Goal: Transaction & Acquisition: Purchase product/service

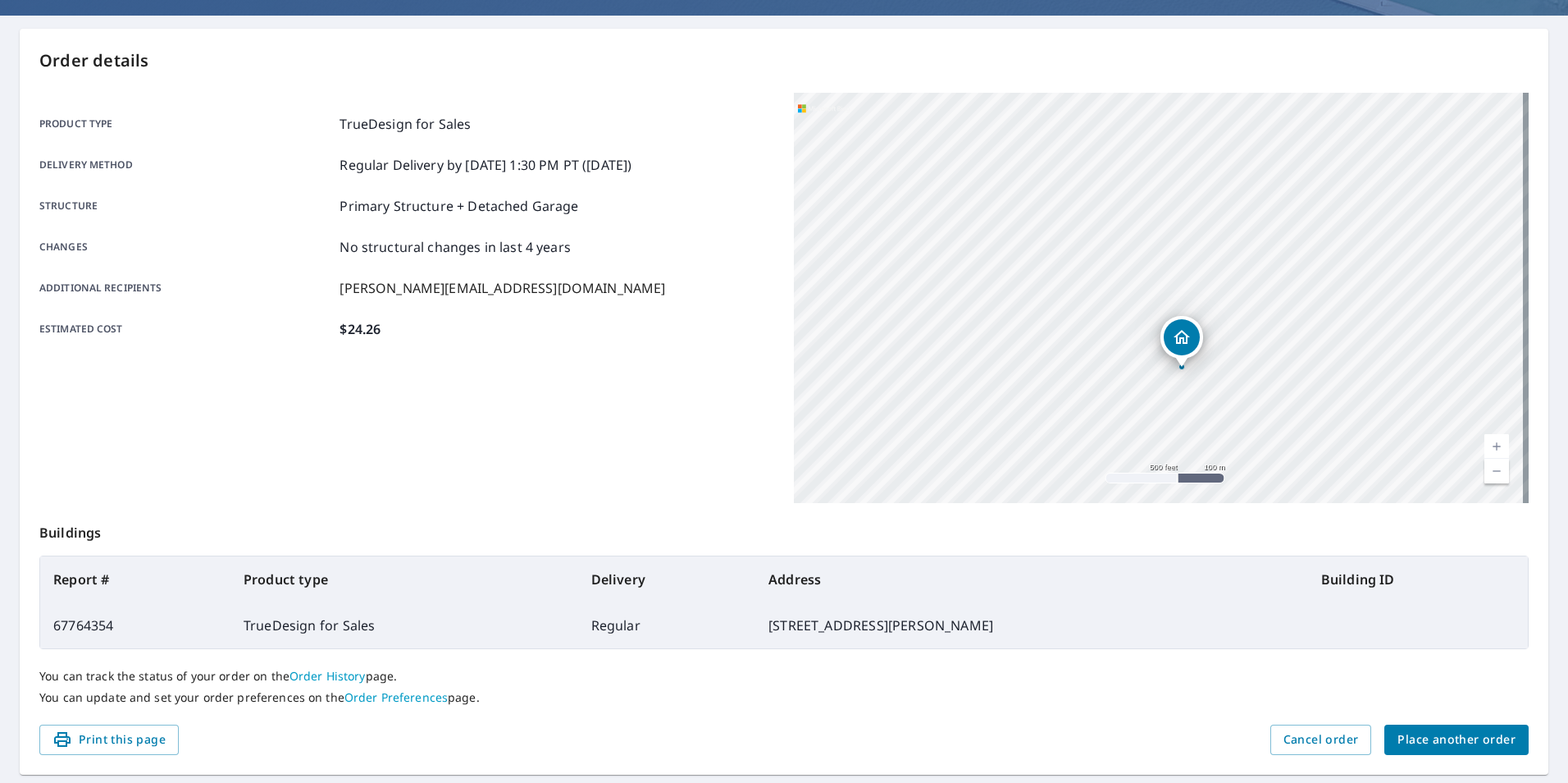
scroll to position [164, 0]
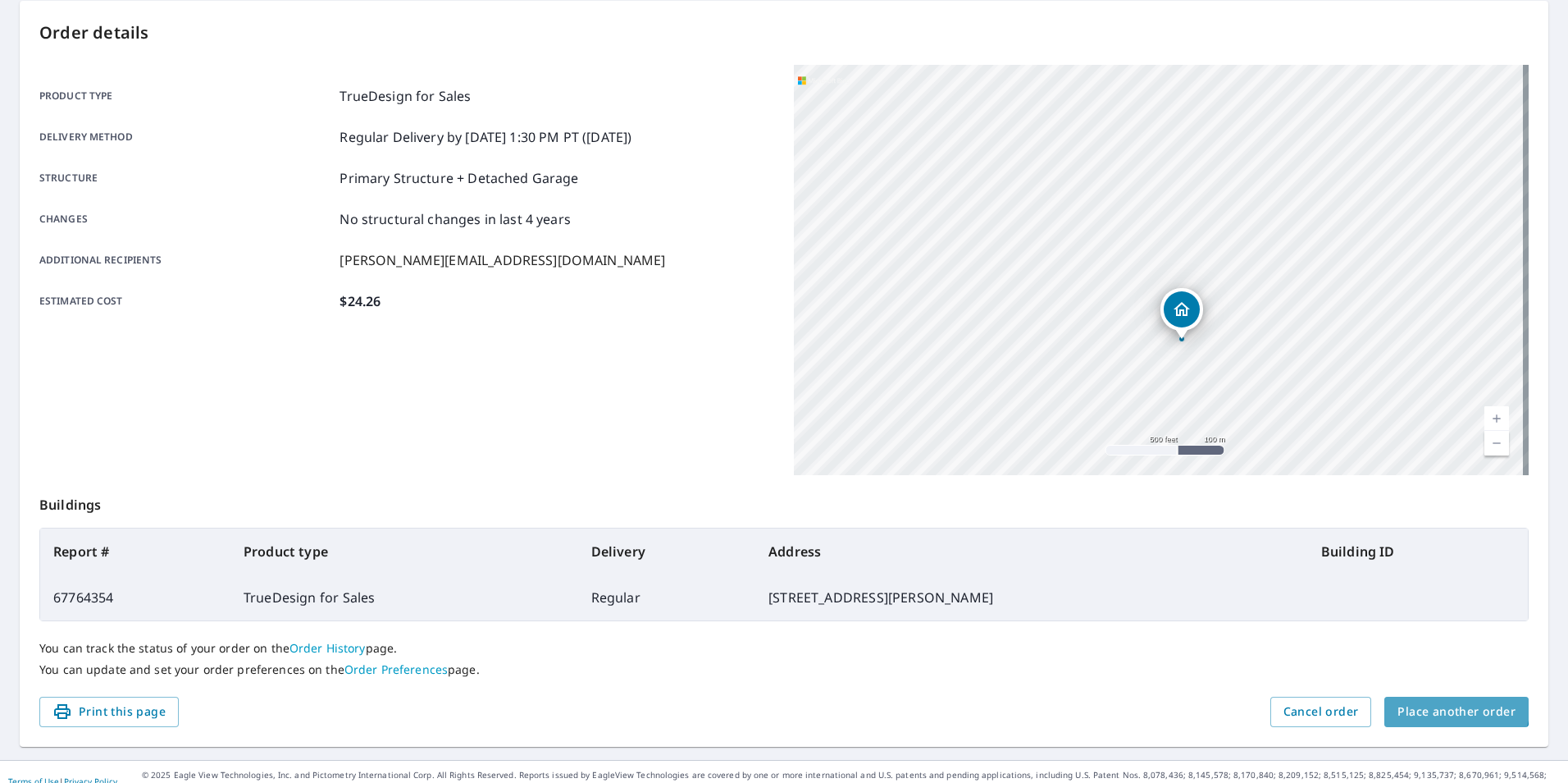
click at [1425, 702] on span "Place another order" at bounding box center [1456, 711] width 118 height 20
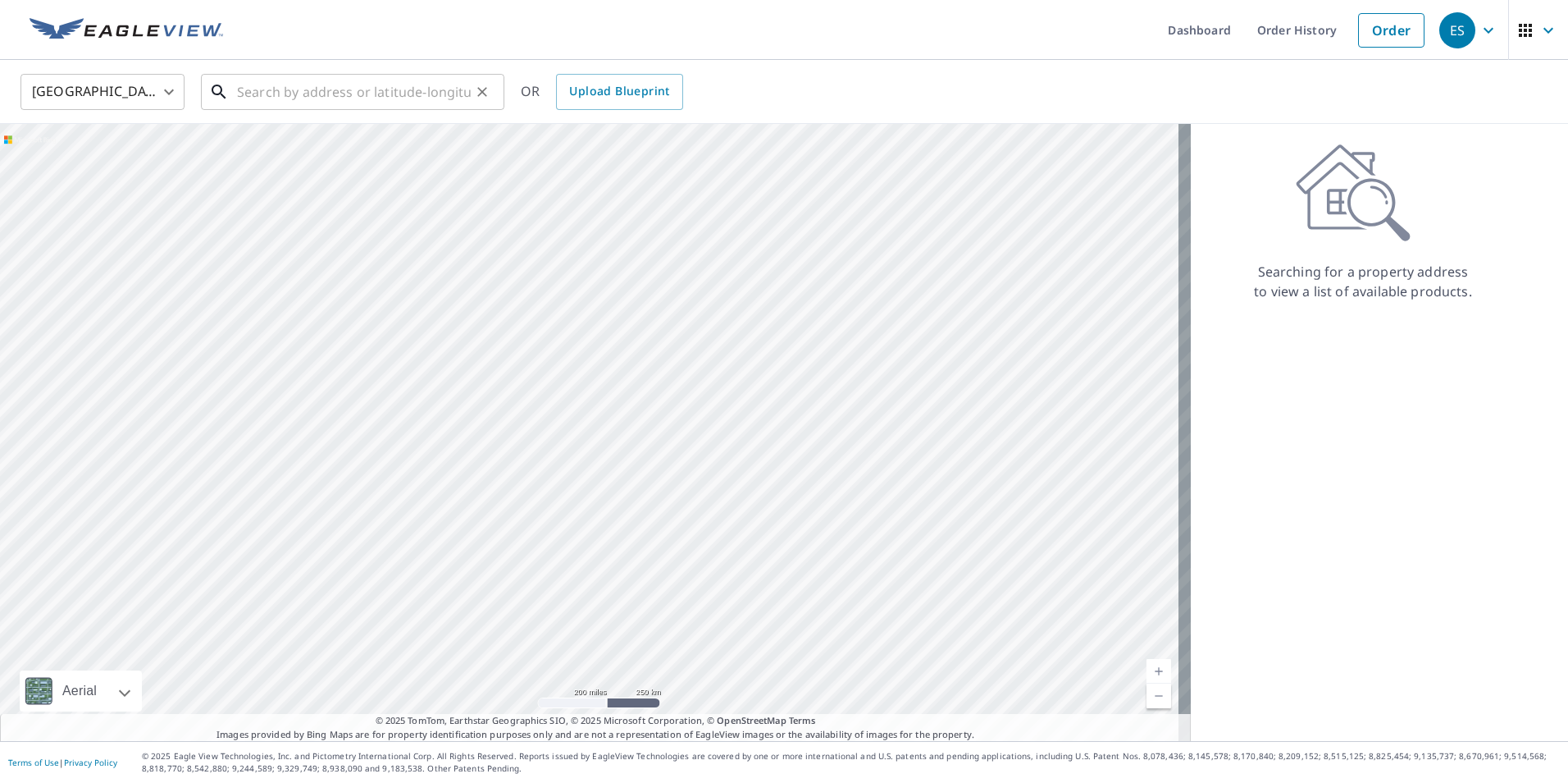
click at [319, 104] on input "text" at bounding box center [354, 91] width 234 height 46
paste input "[STREET_ADDRESS]"
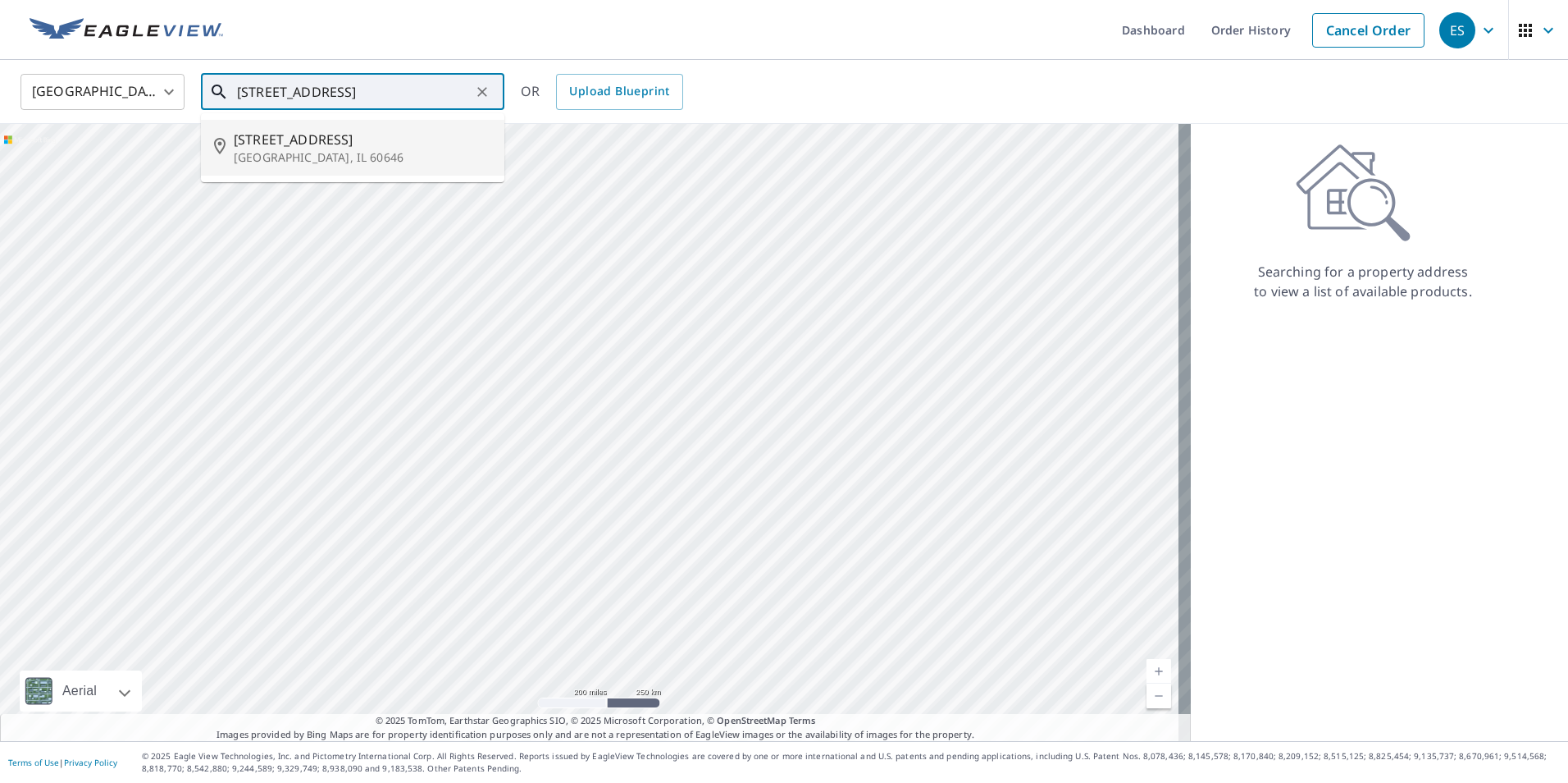
click at [336, 148] on span "[STREET_ADDRESS]" at bounding box center [362, 139] width 257 height 20
type input "[STREET_ADDRESS]"
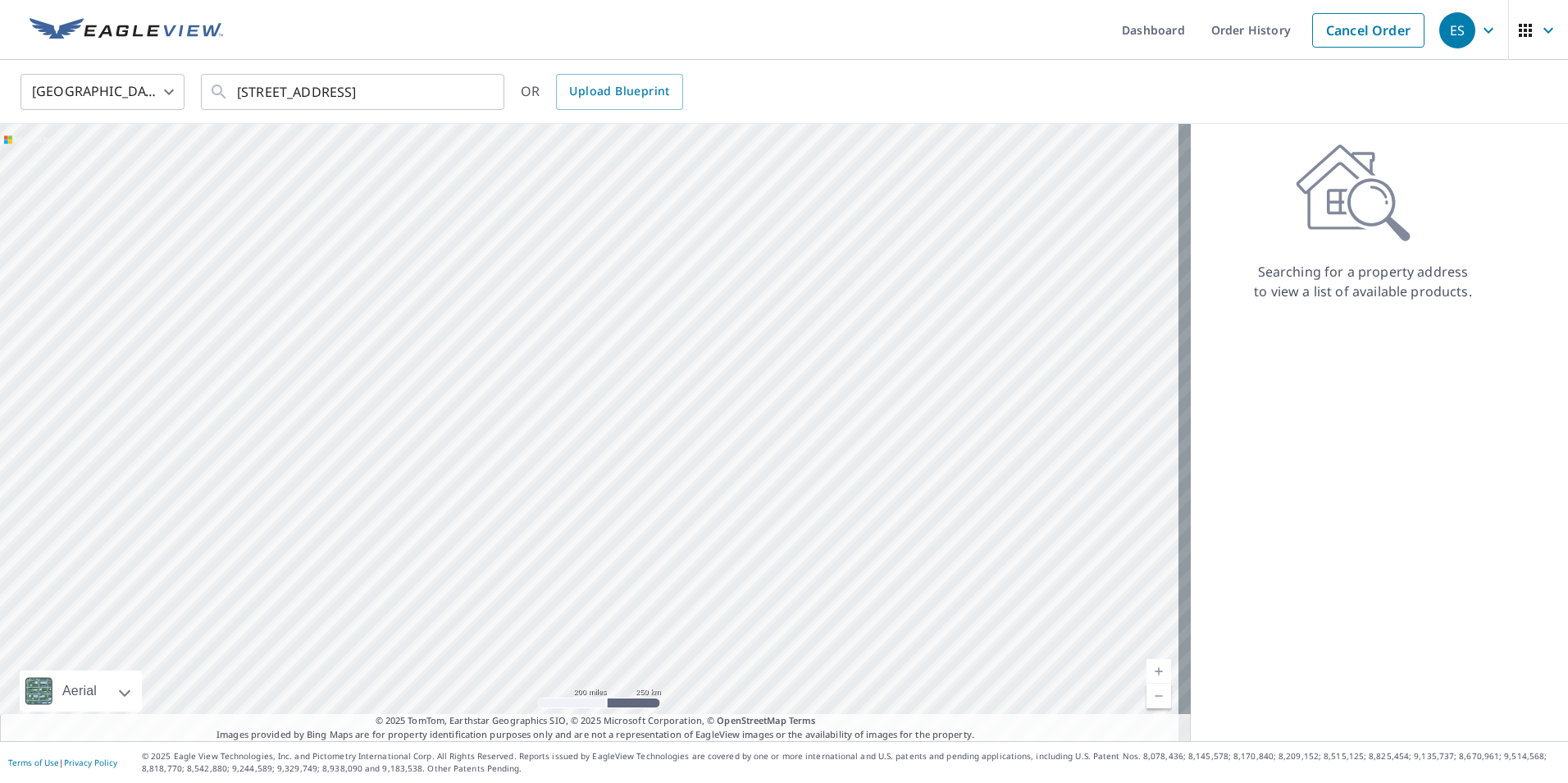
scroll to position [0, 0]
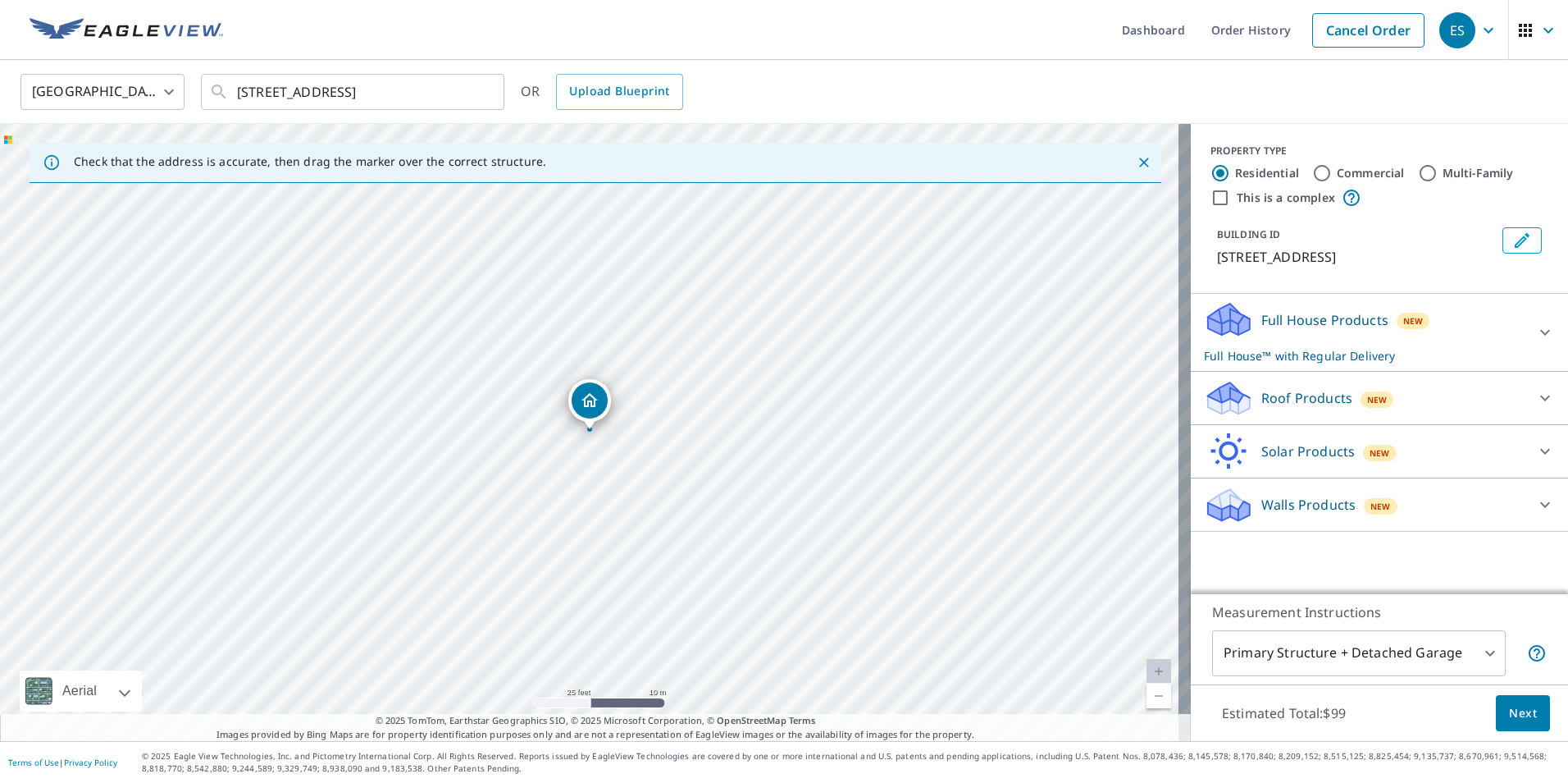
click at [1342, 450] on div "Solar Products New" at bounding box center [1364, 451] width 321 height 39
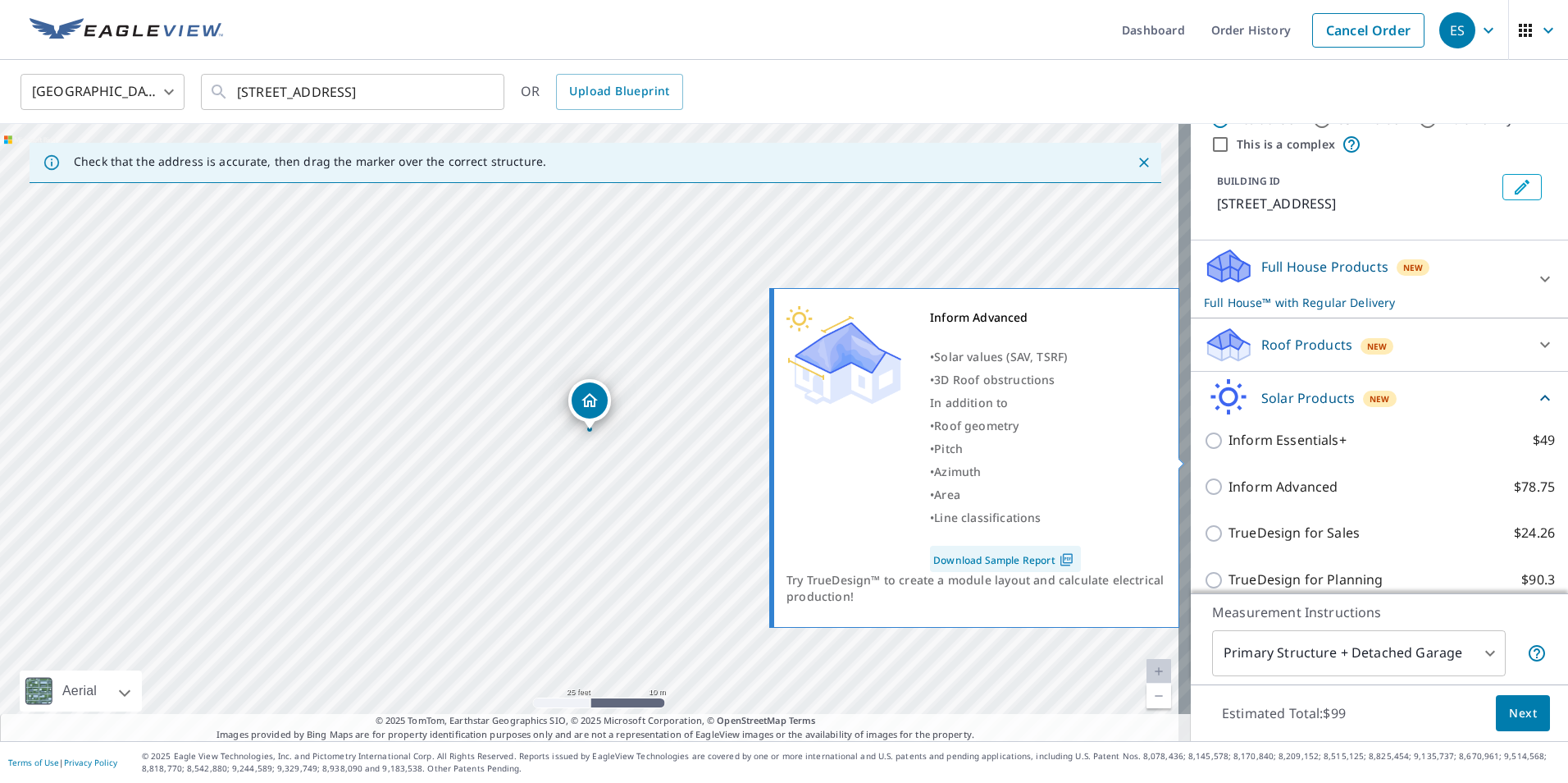
scroll to position [82, 0]
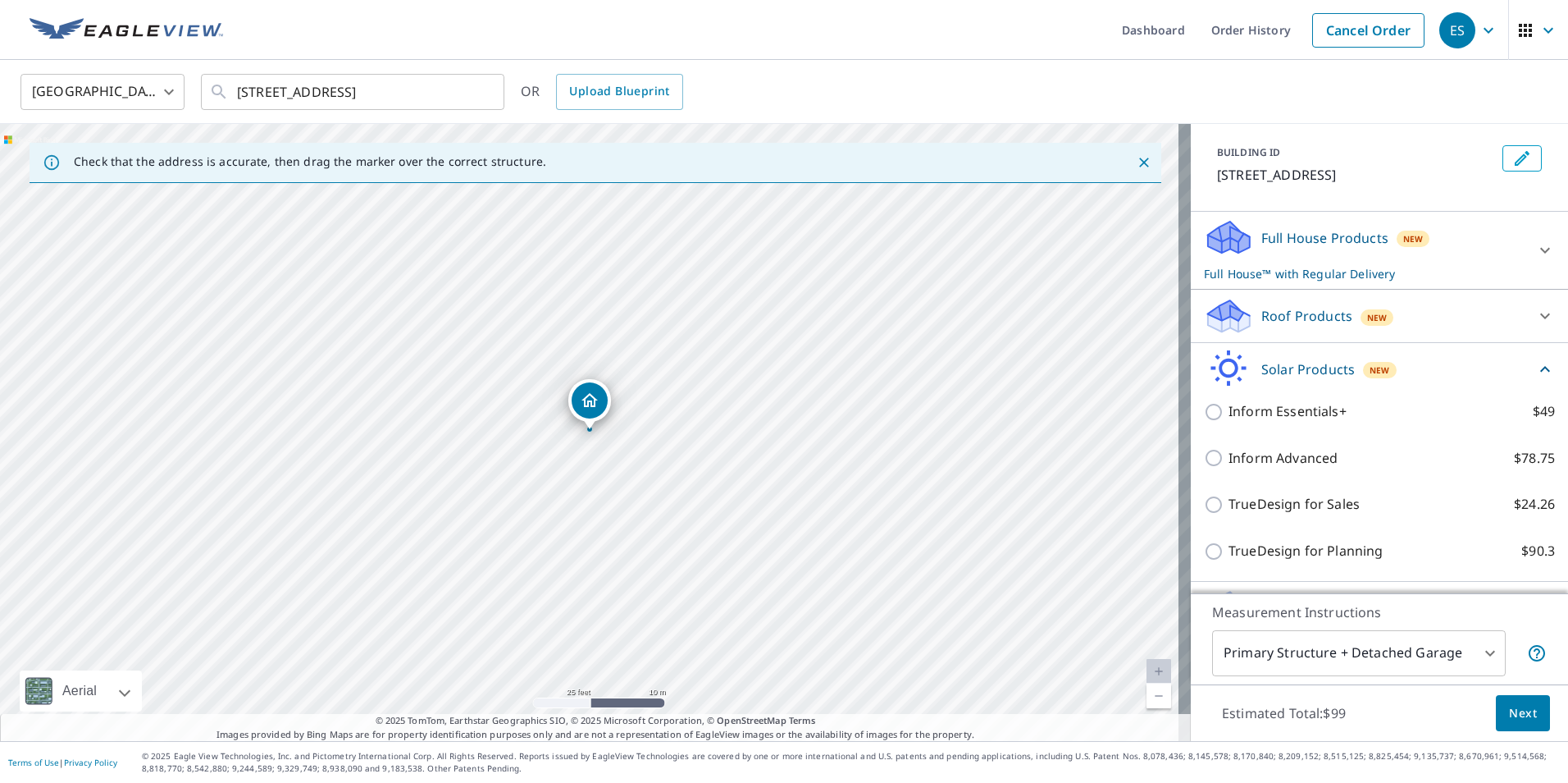
click at [1315, 500] on p "TrueDesign for Sales" at bounding box center [1293, 504] width 131 height 20
click at [1228, 500] on input "TrueDesign for Sales $24.26" at bounding box center [1215, 504] width 24 height 20
checkbox input "true"
checkbox input "false"
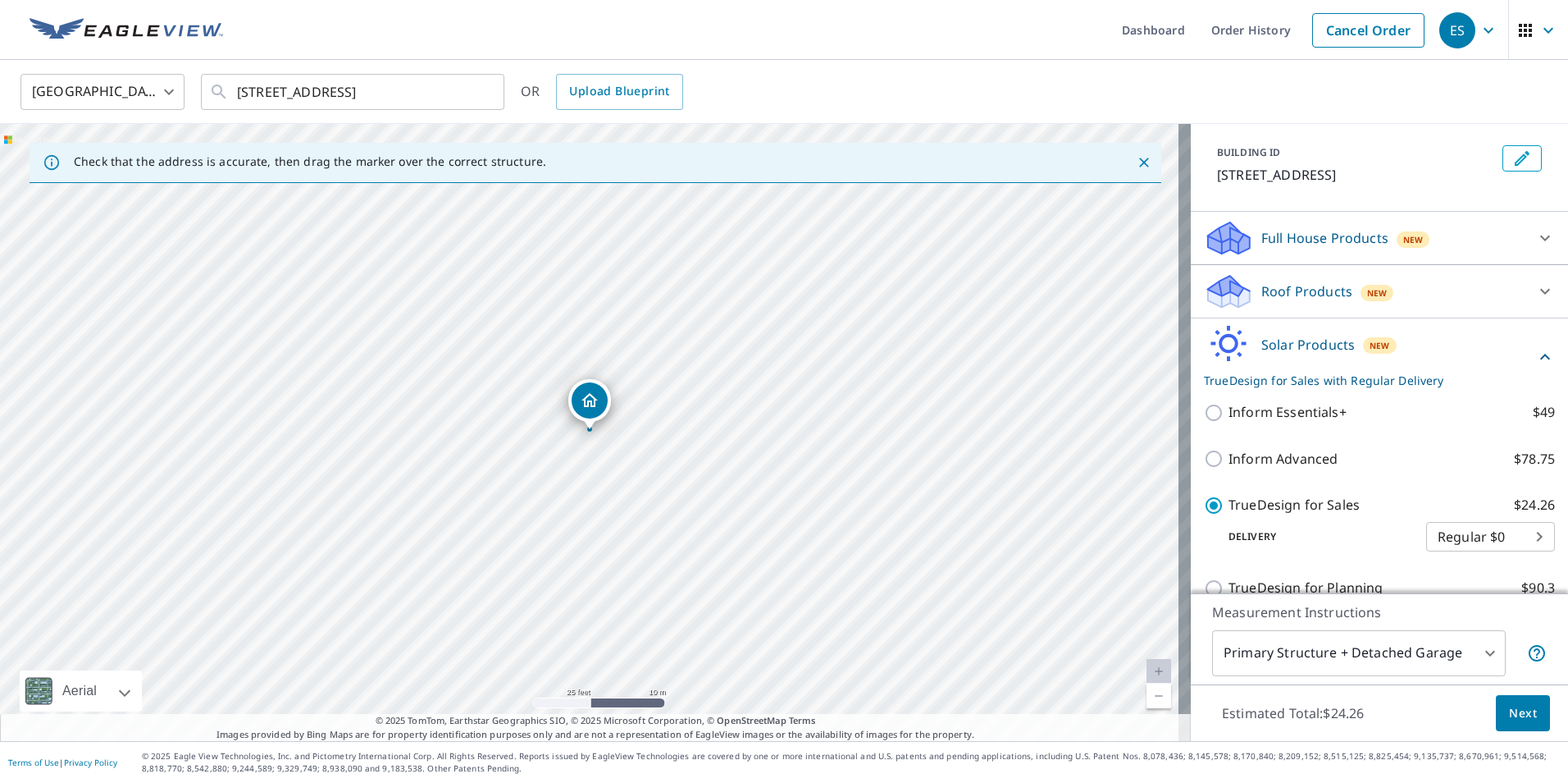
click at [1523, 717] on span "Next" at bounding box center [1523, 713] width 28 height 20
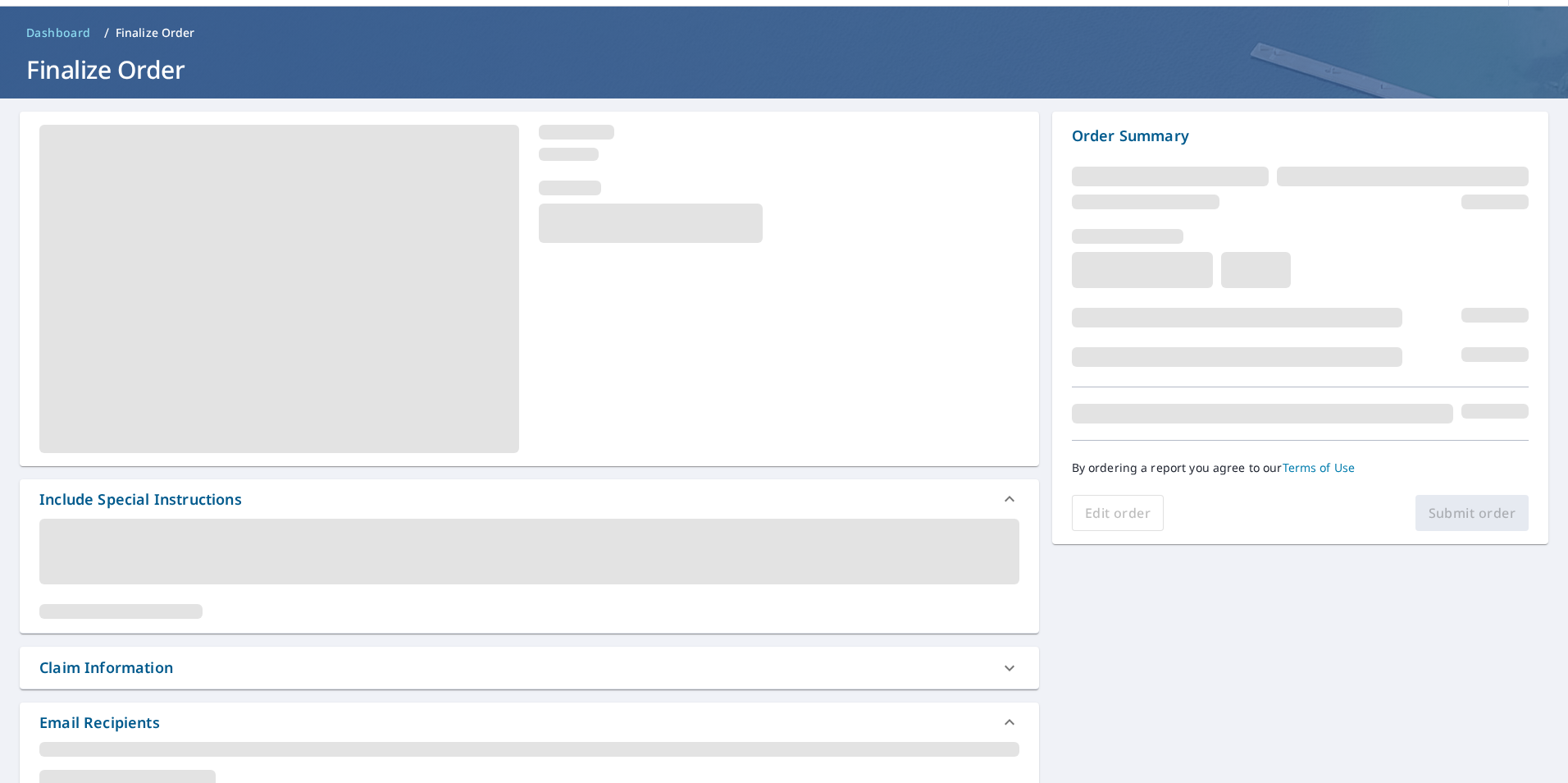
scroll to position [82, 0]
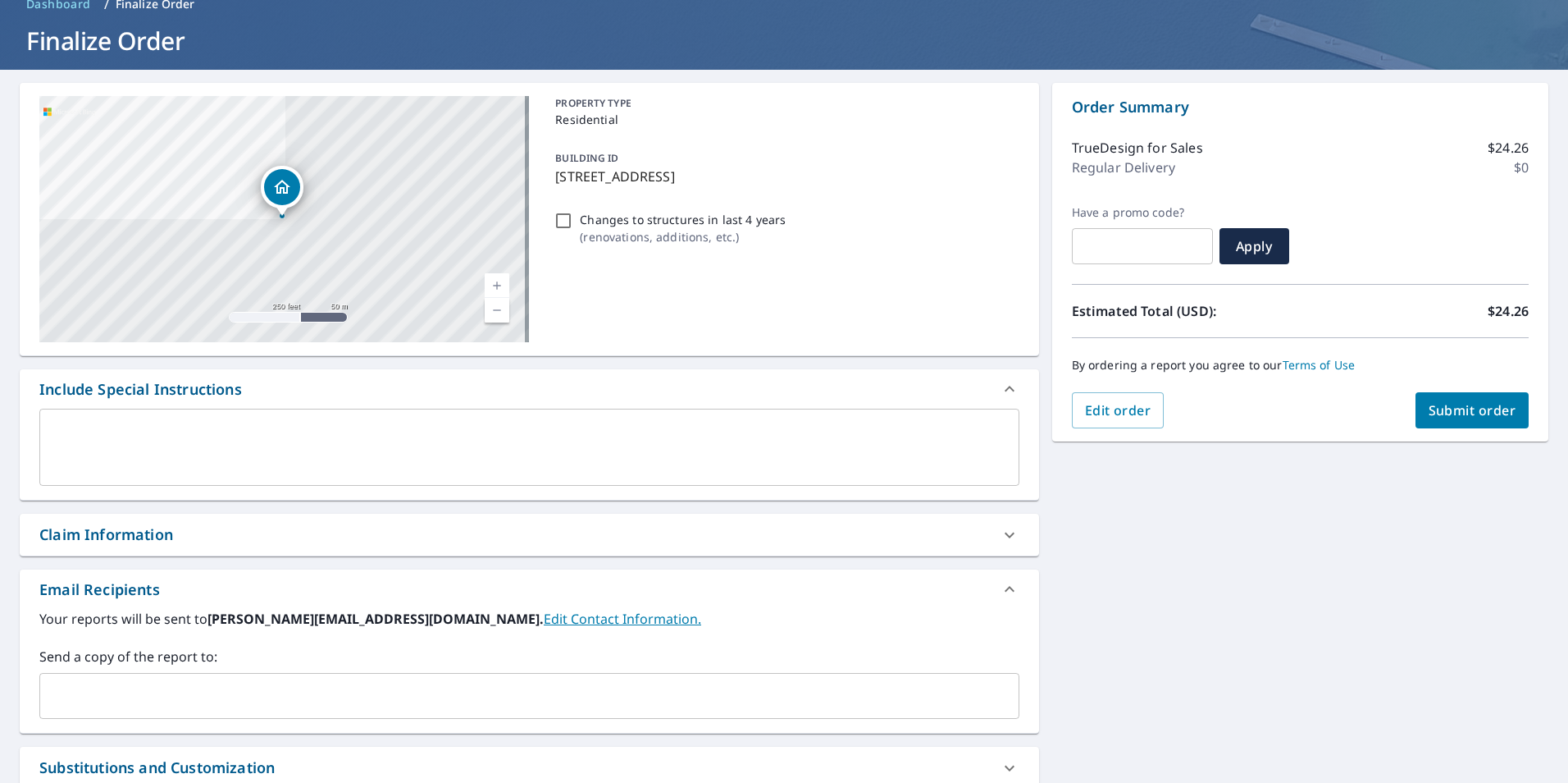
click at [111, 708] on input "text" at bounding box center [516, 696] width 940 height 32
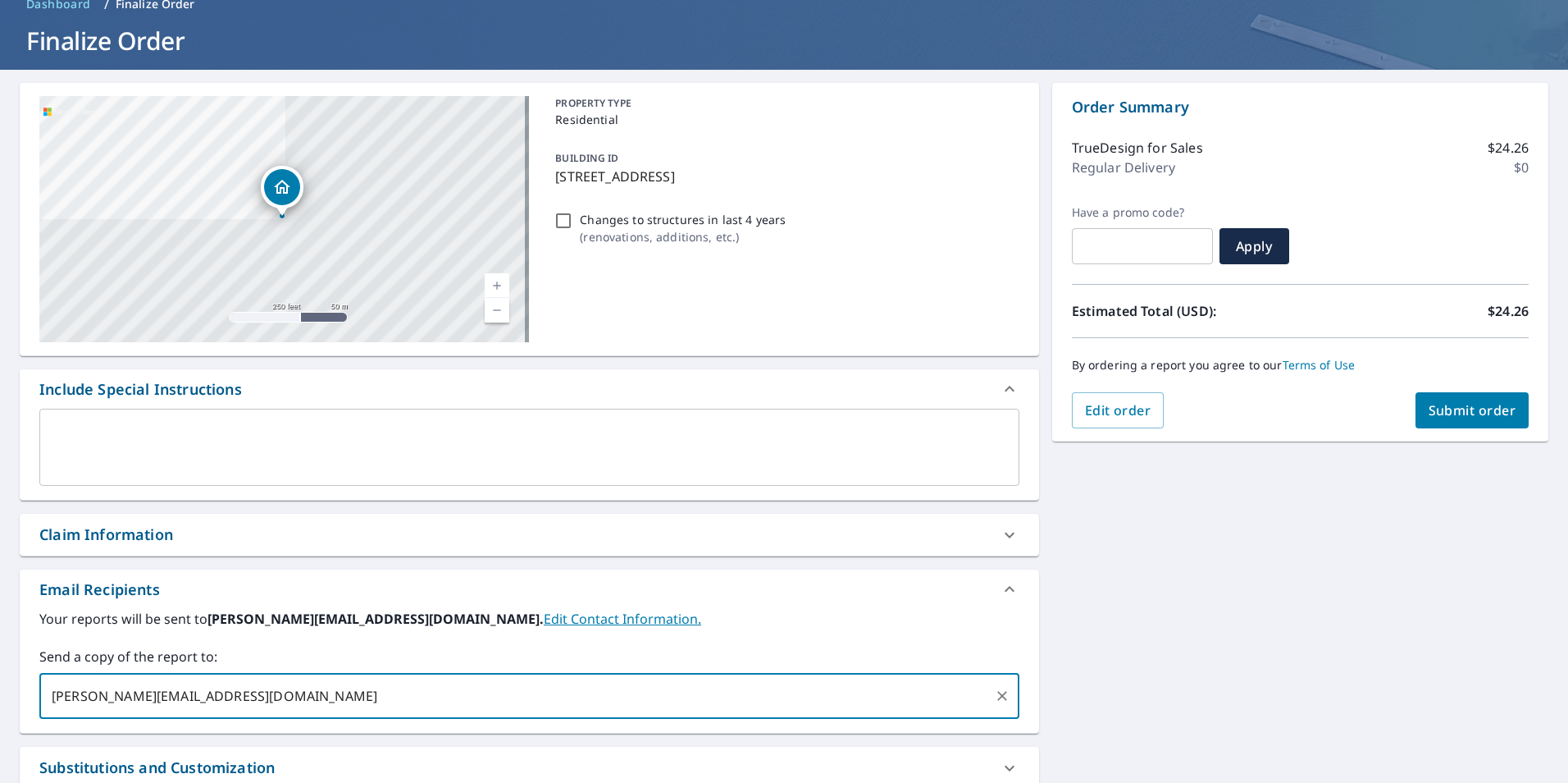
type input "[PERSON_NAME][EMAIL_ADDRESS][DOMAIN_NAME]"
click at [137, 646] on div "Your reports will be sent to [PERSON_NAME][EMAIL_ADDRESS][DOMAIN_NAME]. Edit Co…" at bounding box center [528, 663] width 979 height 110
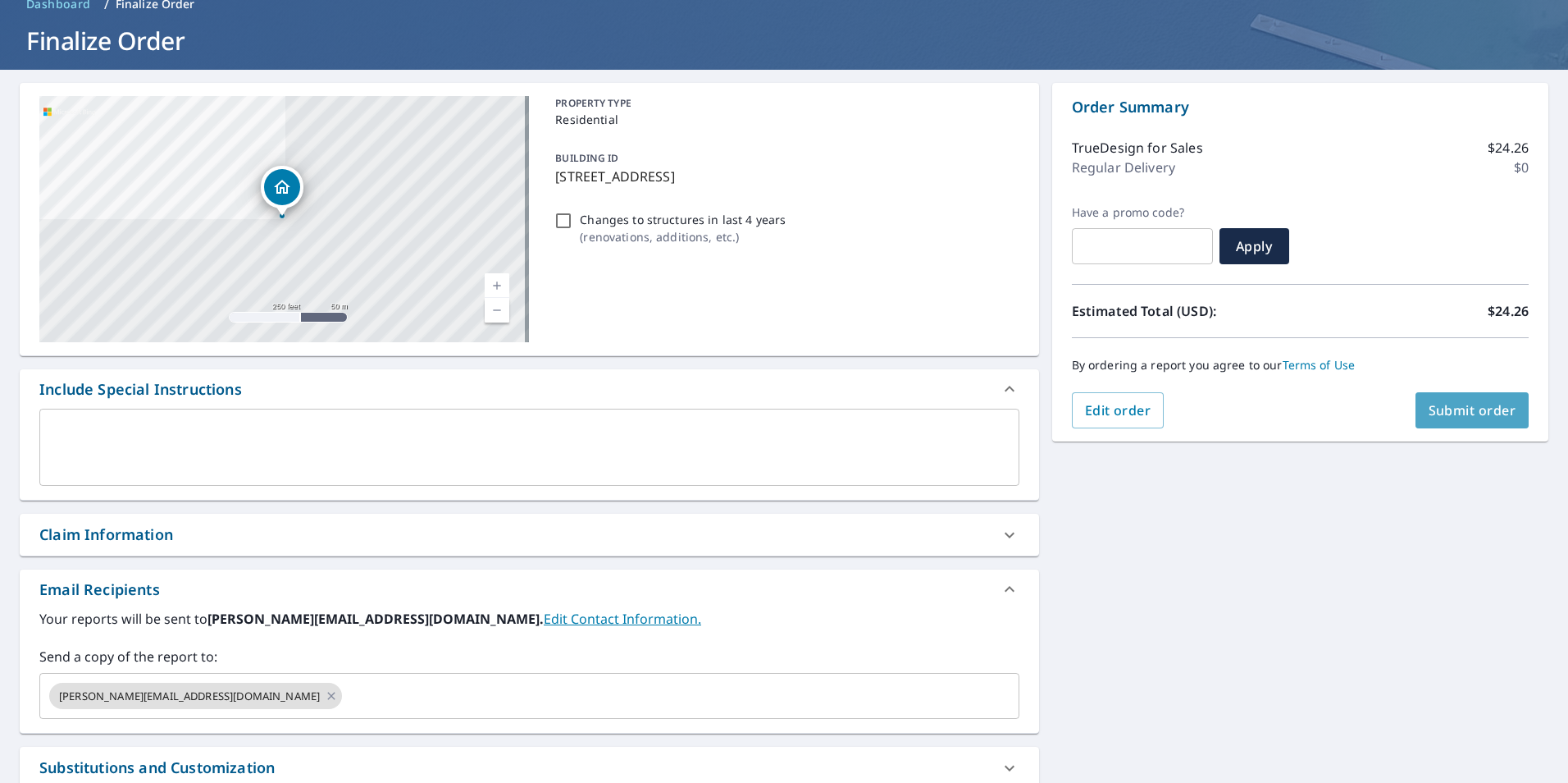
click at [1428, 404] on span "Submit order" at bounding box center [1471, 410] width 87 height 18
